Goal: Task Accomplishment & Management: Manage account settings

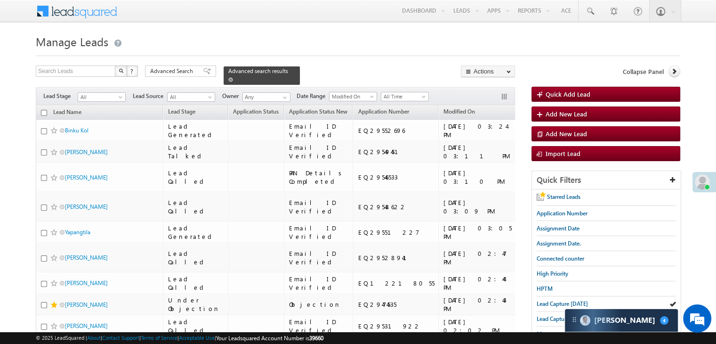
click at [233, 77] on span at bounding box center [230, 79] width 5 height 5
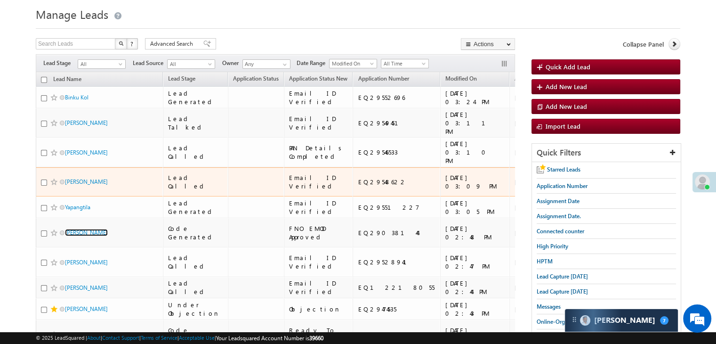
scroll to position [94, 0]
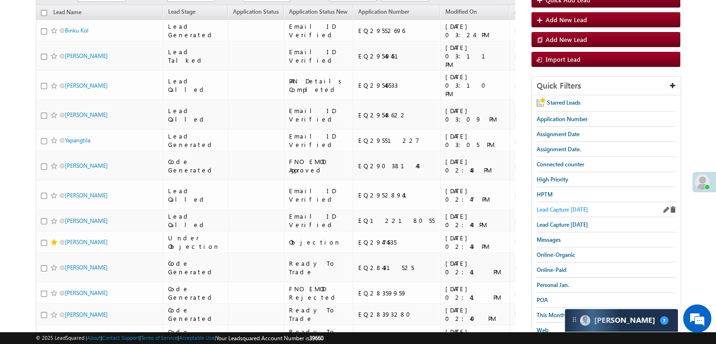
click at [560, 206] on span "Lead Capture [DATE]" at bounding box center [561, 209] width 51 height 7
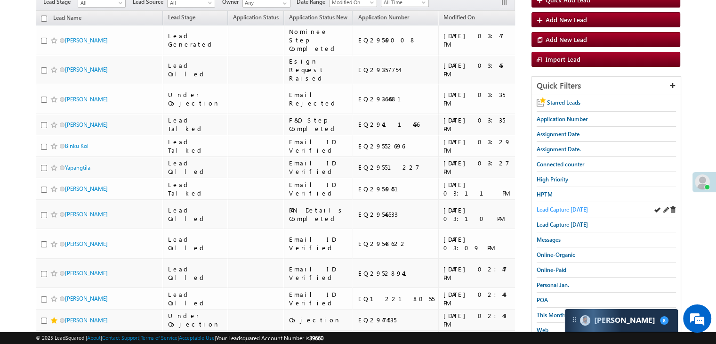
click at [555, 208] on span "Lead Capture [DATE]" at bounding box center [561, 209] width 51 height 7
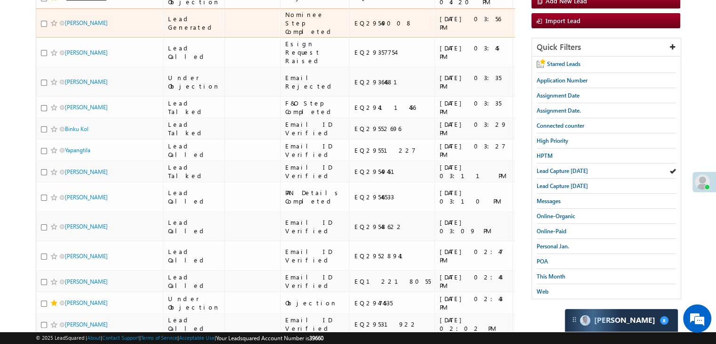
scroll to position [141, 0]
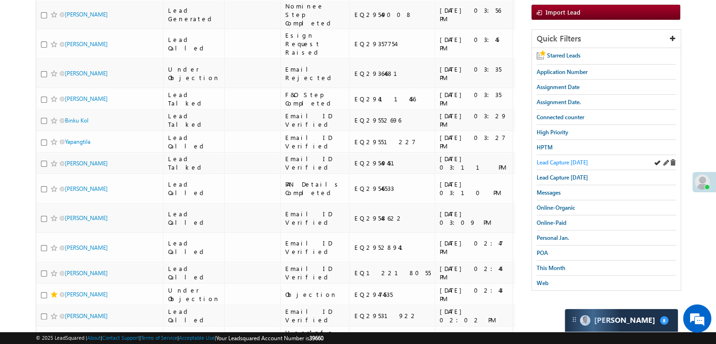
click at [568, 162] on span "Lead Capture [DATE]" at bounding box center [561, 162] width 51 height 7
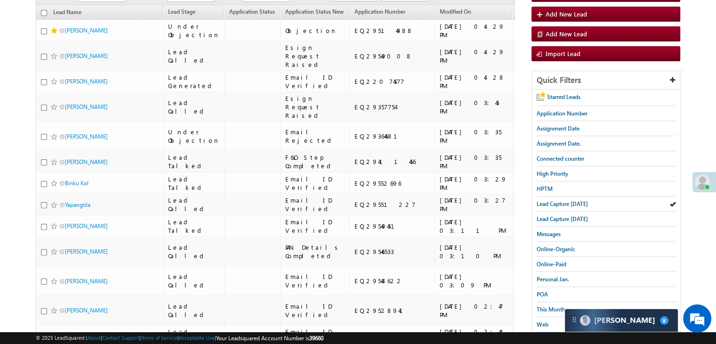
scroll to position [94, 0]
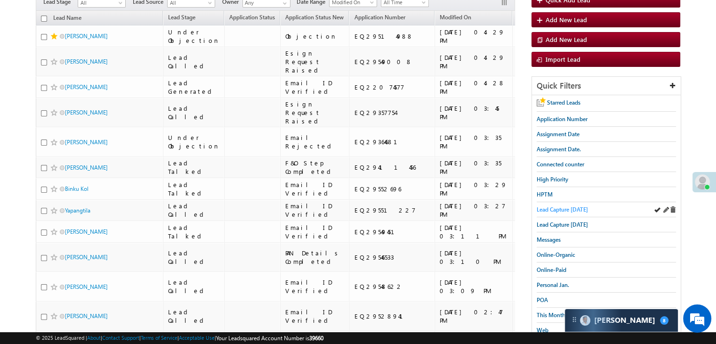
click at [566, 207] on span "Lead Capture [DATE]" at bounding box center [561, 209] width 51 height 7
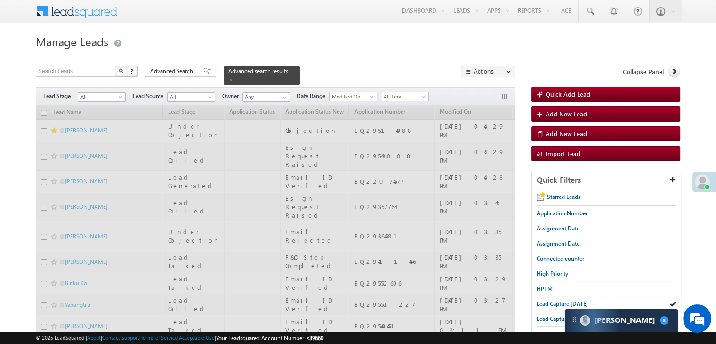
scroll to position [0, 0]
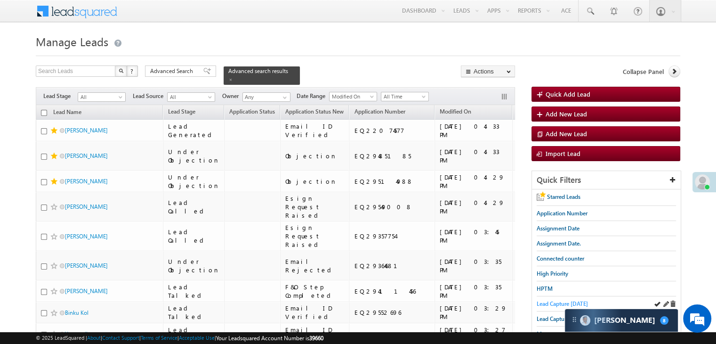
click at [551, 301] on span "Lead Capture [DATE]" at bounding box center [561, 303] width 51 height 7
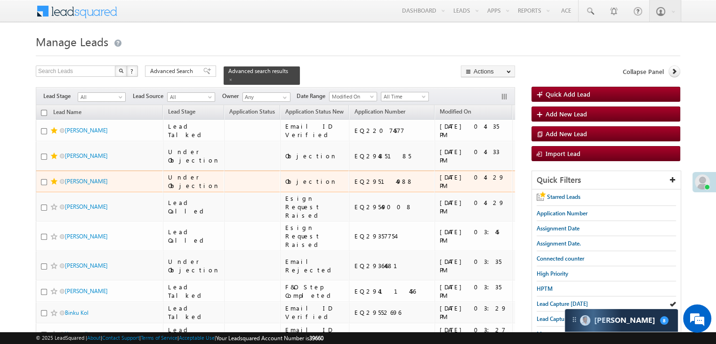
scroll to position [47, 0]
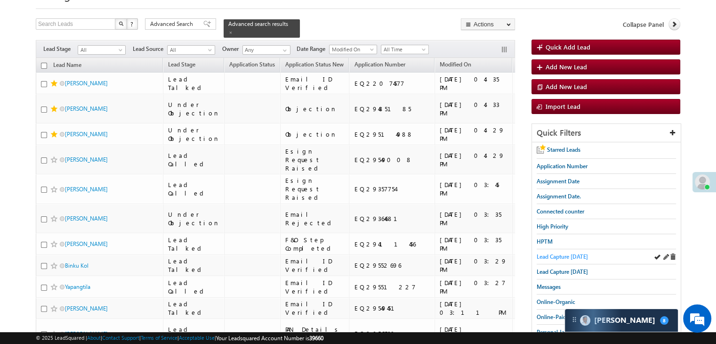
click at [566, 255] on span "Lead Capture [DATE]" at bounding box center [561, 256] width 51 height 7
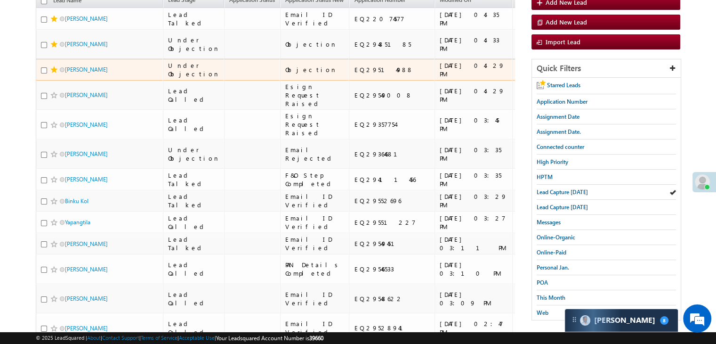
scroll to position [188, 0]
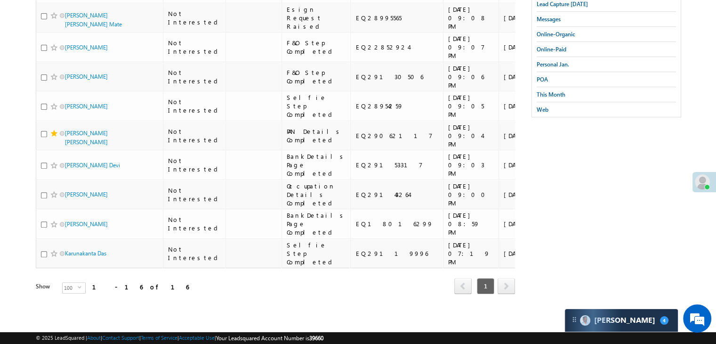
scroll to position [397, 0]
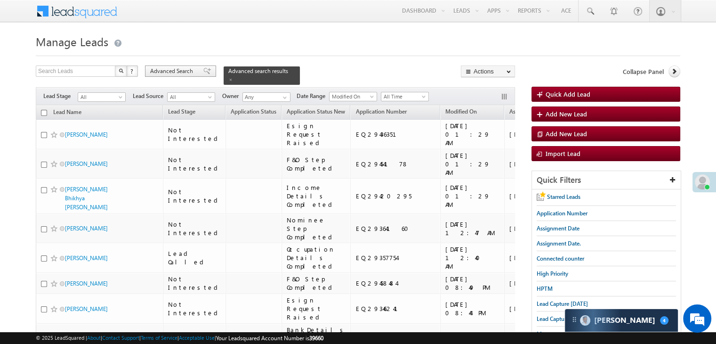
click at [184, 72] on span "Advanced Search" at bounding box center [173, 71] width 46 height 8
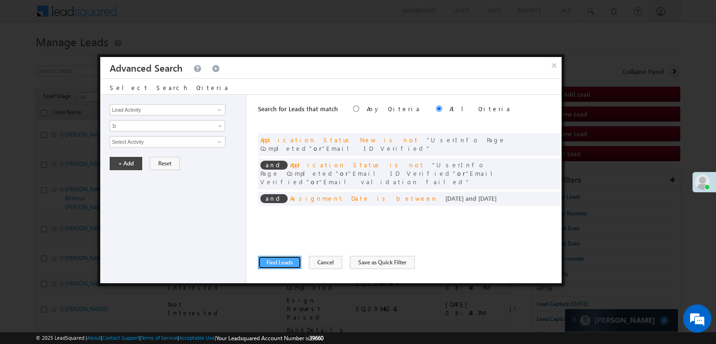
click at [277, 257] on button "Find Leads" at bounding box center [279, 262] width 43 height 13
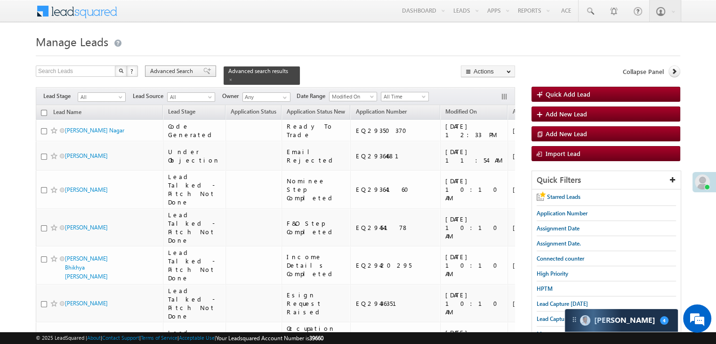
click at [206, 69] on div "Advanced Search" at bounding box center [180, 70] width 71 height 11
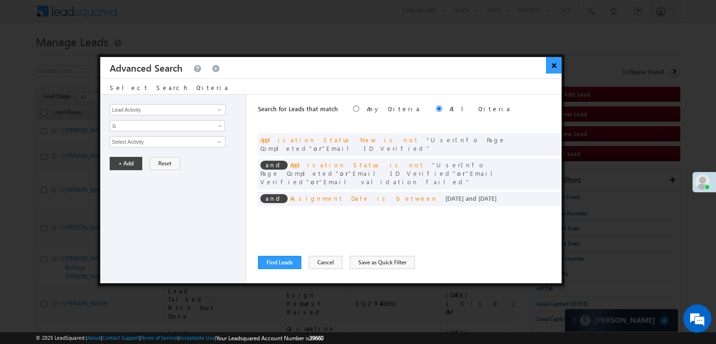
click at [555, 69] on button "×" at bounding box center [554, 65] width 16 height 16
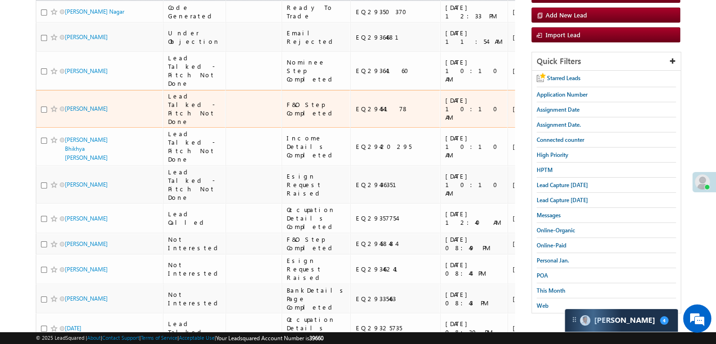
scroll to position [141, 0]
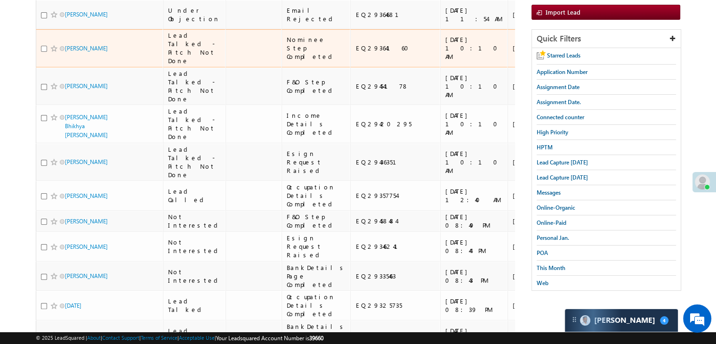
click at [43, 52] on input "checkbox" at bounding box center [44, 49] width 6 height 6
checkbox input "true"
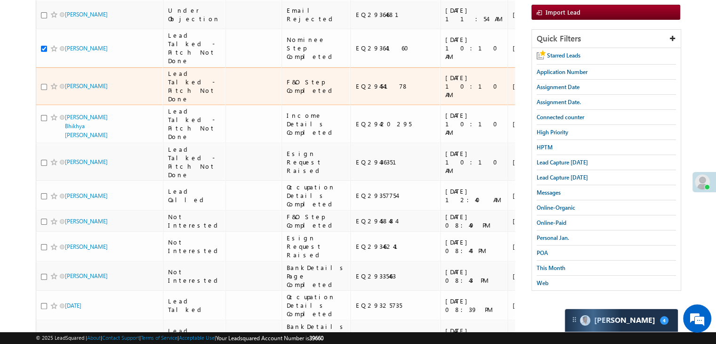
click at [45, 90] on input "checkbox" at bounding box center [44, 87] width 6 height 6
checkbox input "true"
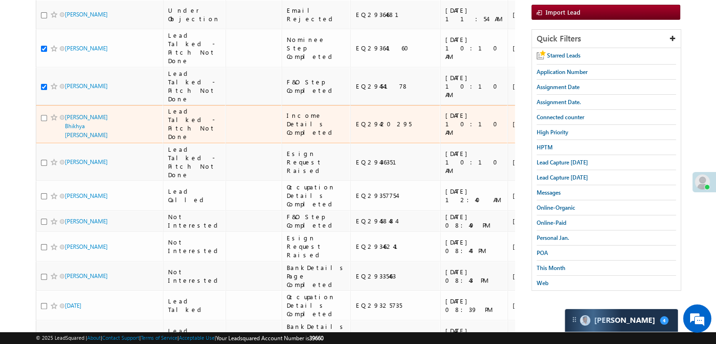
click at [45, 121] on input "checkbox" at bounding box center [44, 118] width 6 height 6
checkbox input "true"
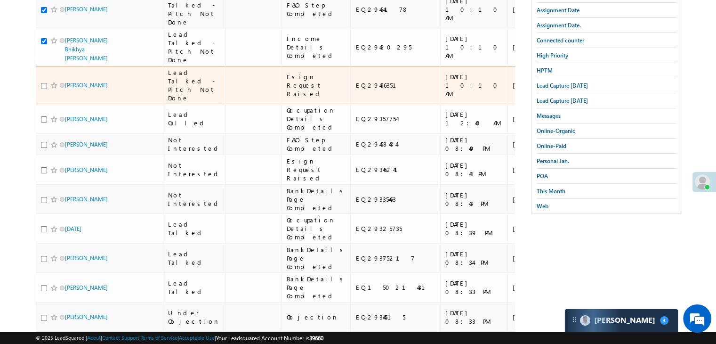
scroll to position [282, 0]
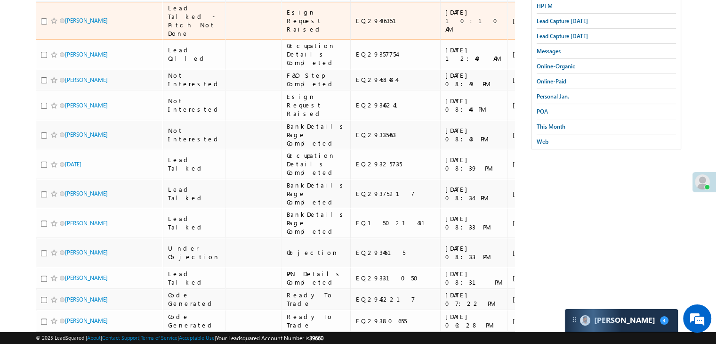
click at [42, 24] on input "checkbox" at bounding box center [44, 21] width 6 height 6
checkbox input "true"
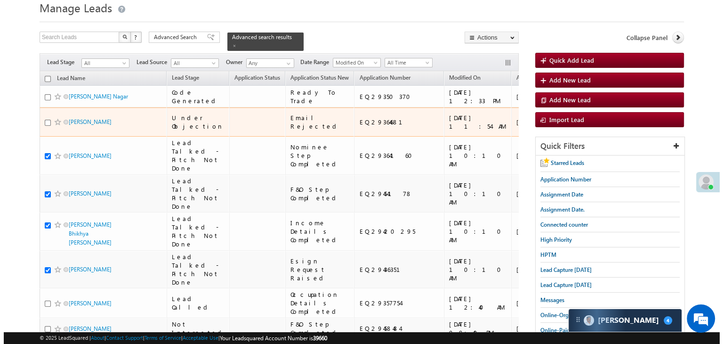
scroll to position [0, 0]
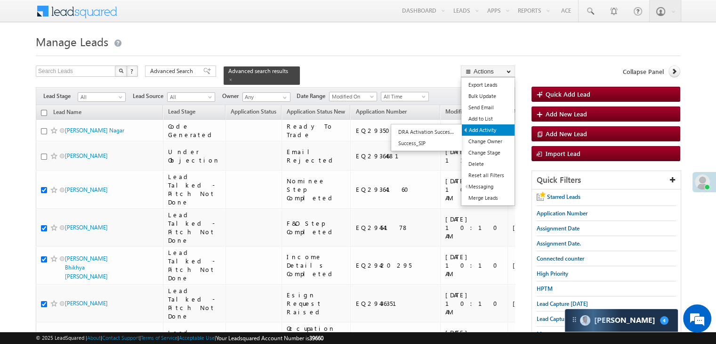
click at [489, 131] on link "Add Activity" at bounding box center [488, 129] width 53 height 11
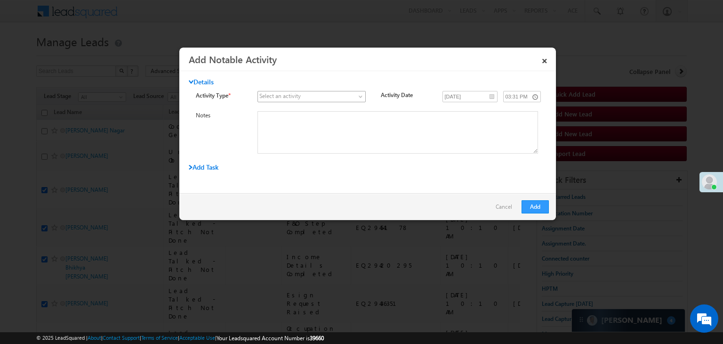
click at [343, 95] on span at bounding box center [306, 96] width 96 height 8
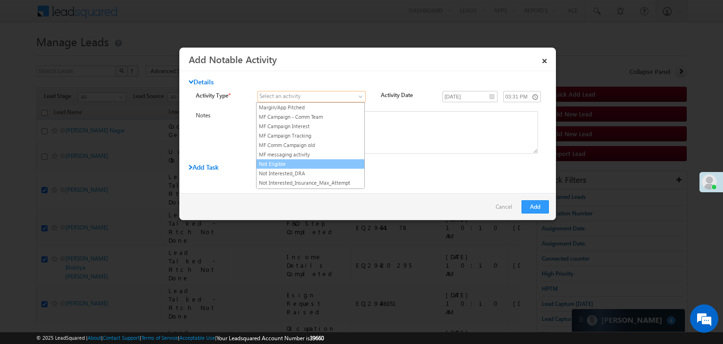
scroll to position [753, 0]
click at [300, 159] on link "Not Eligible" at bounding box center [310, 163] width 108 height 8
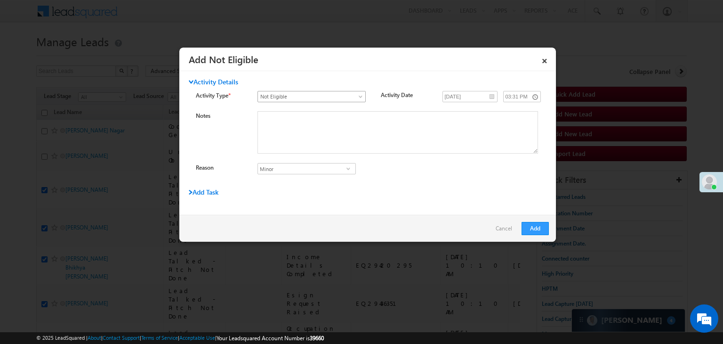
click at [314, 96] on span "Not Eligible" at bounding box center [306, 96] width 96 height 8
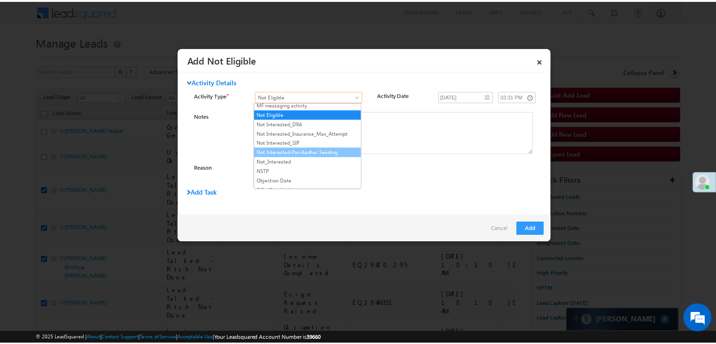
scroll to position [800, 0]
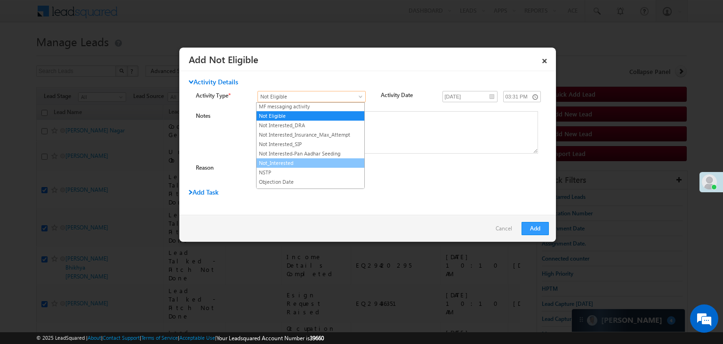
click at [297, 159] on link "Not_Interested" at bounding box center [310, 163] width 108 height 8
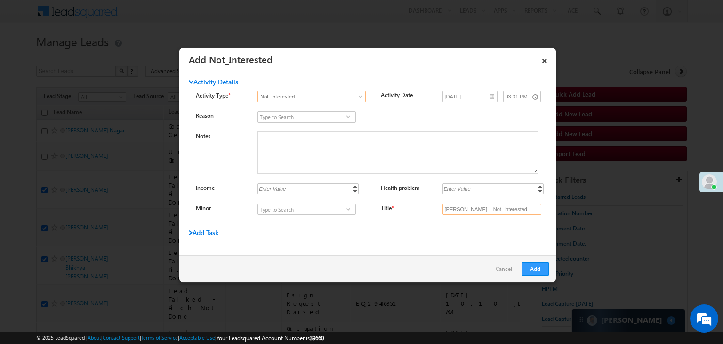
click at [466, 212] on input "[PERSON_NAME] - Not_Interested" at bounding box center [491, 208] width 99 height 11
click at [466, 210] on input "Title *" at bounding box center [491, 208] width 99 height 11
type input "na"
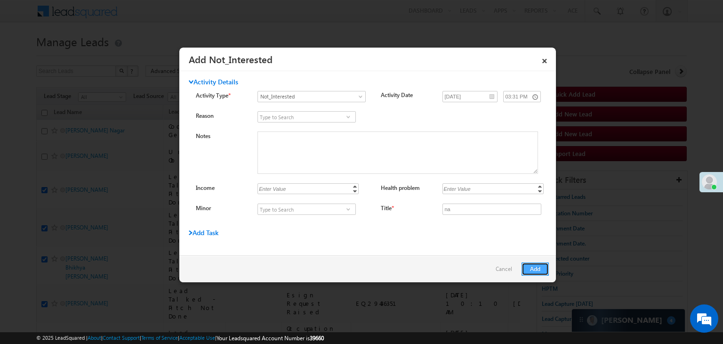
click at [530, 272] on button "Add" at bounding box center [534, 268] width 27 height 13
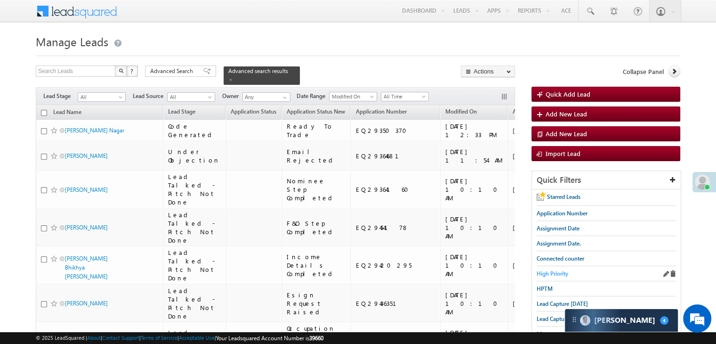
click at [561, 272] on span "High Priority" at bounding box center [552, 273] width 32 height 7
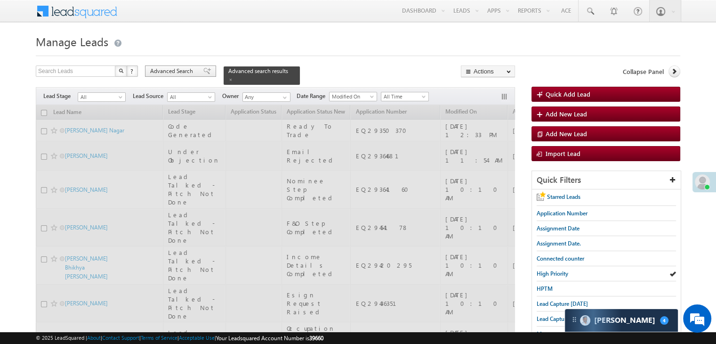
click at [177, 70] on span "Advanced Search" at bounding box center [173, 71] width 46 height 8
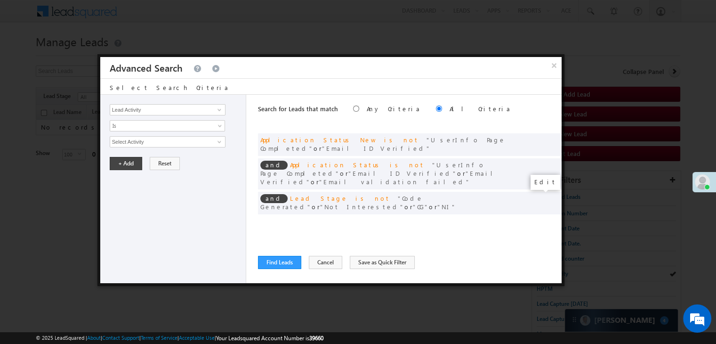
click at [539, 219] on span at bounding box center [539, 222] width 7 height 7
click at [147, 155] on input "[DATE]" at bounding box center [137, 158] width 55 height 12
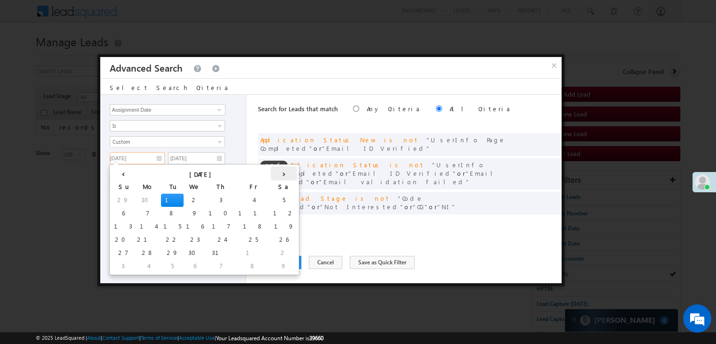
click at [271, 172] on th "›" at bounding box center [284, 173] width 26 height 14
click at [274, 172] on th "›" at bounding box center [285, 173] width 23 height 14
click at [138, 240] on td "22" at bounding box center [149, 239] width 23 height 13
type input "[DATE]"
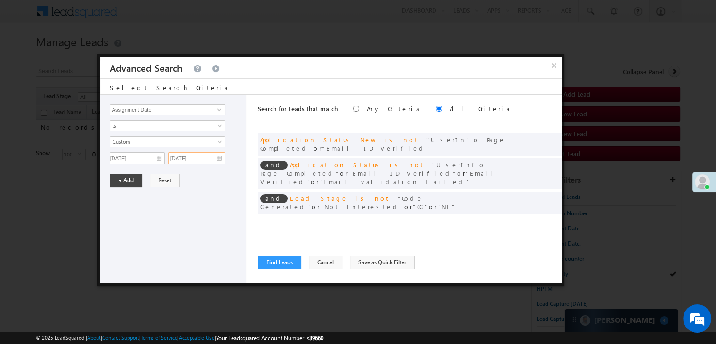
click at [207, 161] on input "[DATE]" at bounding box center [196, 158] width 57 height 12
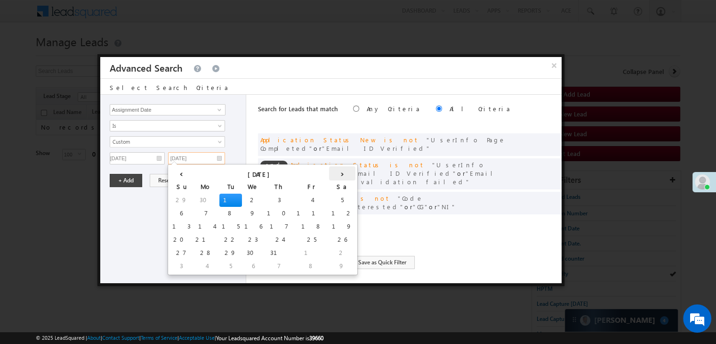
click at [329, 174] on th "›" at bounding box center [342, 173] width 26 height 14
click at [333, 174] on th "›" at bounding box center [344, 173] width 23 height 14
click at [219, 239] on td "23" at bounding box center [230, 239] width 23 height 13
type input "[DATE]"
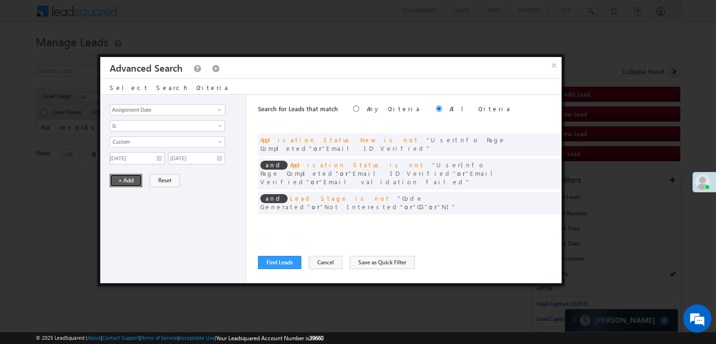
click at [124, 176] on button "+ Add" at bounding box center [126, 180] width 32 height 13
click at [272, 262] on button "Find Leads" at bounding box center [279, 262] width 43 height 13
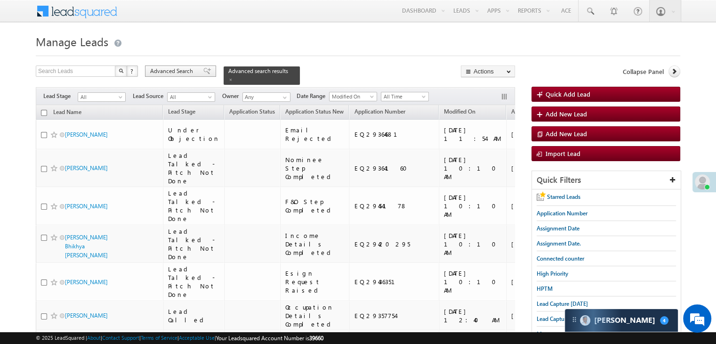
click at [168, 71] on span "Advanced Search" at bounding box center [173, 71] width 46 height 8
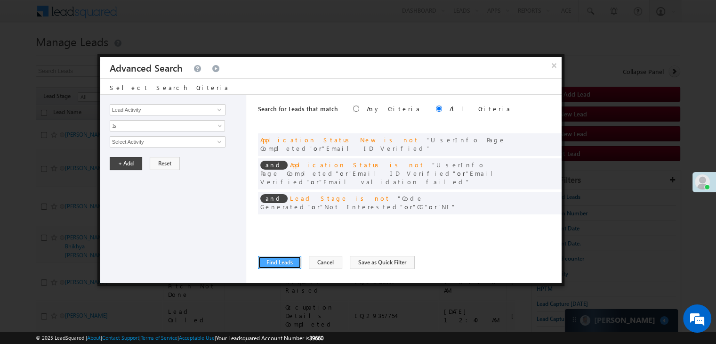
click at [275, 262] on button "Find Leads" at bounding box center [279, 262] width 43 height 13
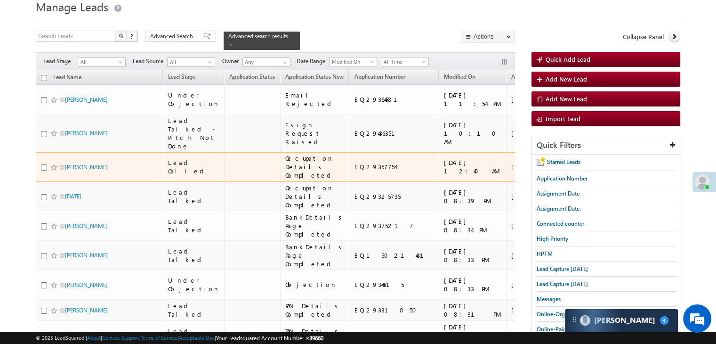
scroll to position [0, 0]
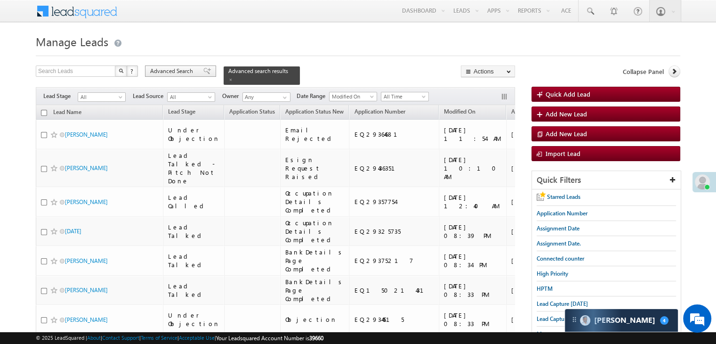
click at [203, 73] on span at bounding box center [207, 71] width 8 height 7
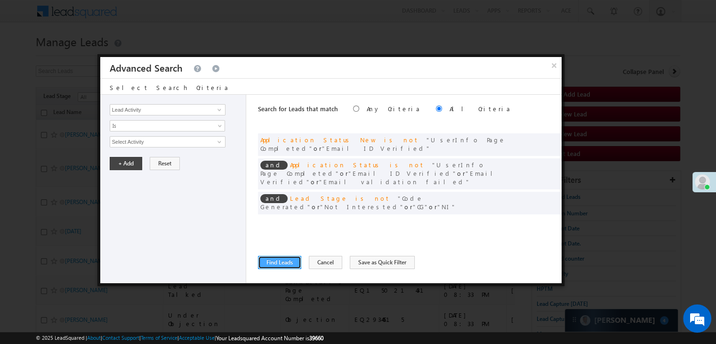
click at [284, 262] on button "Find Leads" at bounding box center [279, 262] width 43 height 13
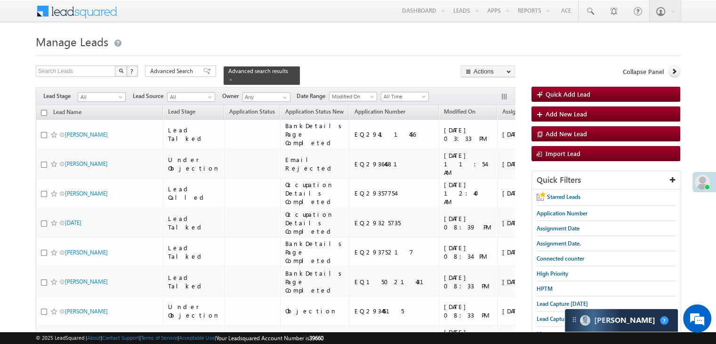
drag, startPoint x: 193, startPoint y: 70, endPoint x: 313, endPoint y: 104, distance: 124.4
click at [193, 70] on span "Advanced Search" at bounding box center [173, 71] width 46 height 8
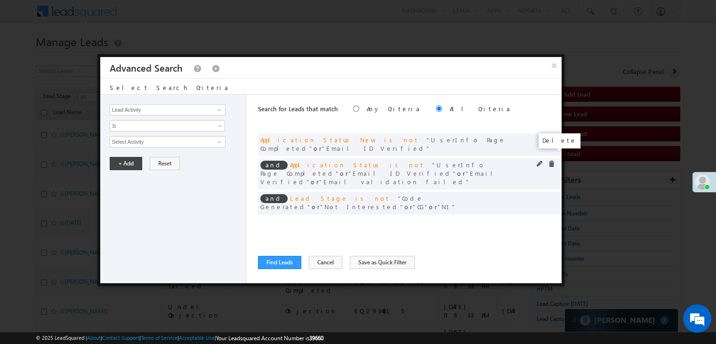
click at [550, 160] on span at bounding box center [551, 163] width 7 height 7
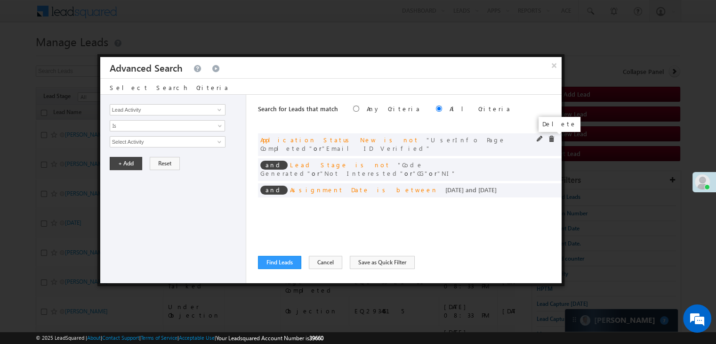
click at [549, 138] on span at bounding box center [551, 139] width 7 height 7
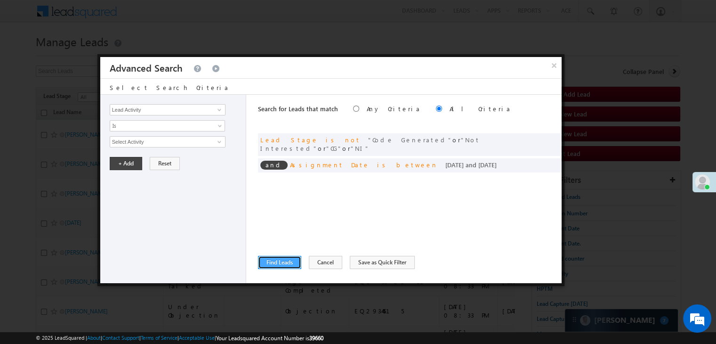
click at [285, 256] on button "Find Leads" at bounding box center [279, 262] width 43 height 13
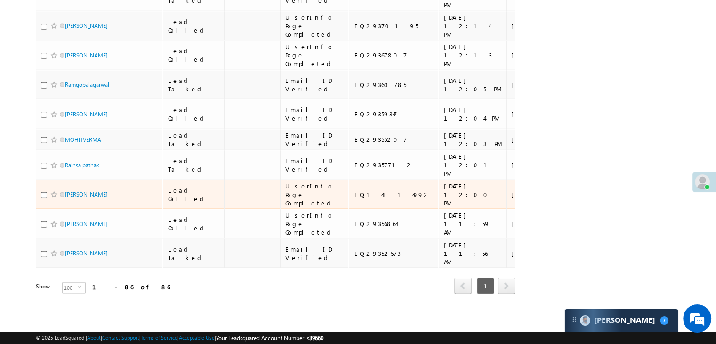
scroll to position [4551, 0]
